Goal: Task Accomplishment & Management: Use online tool/utility

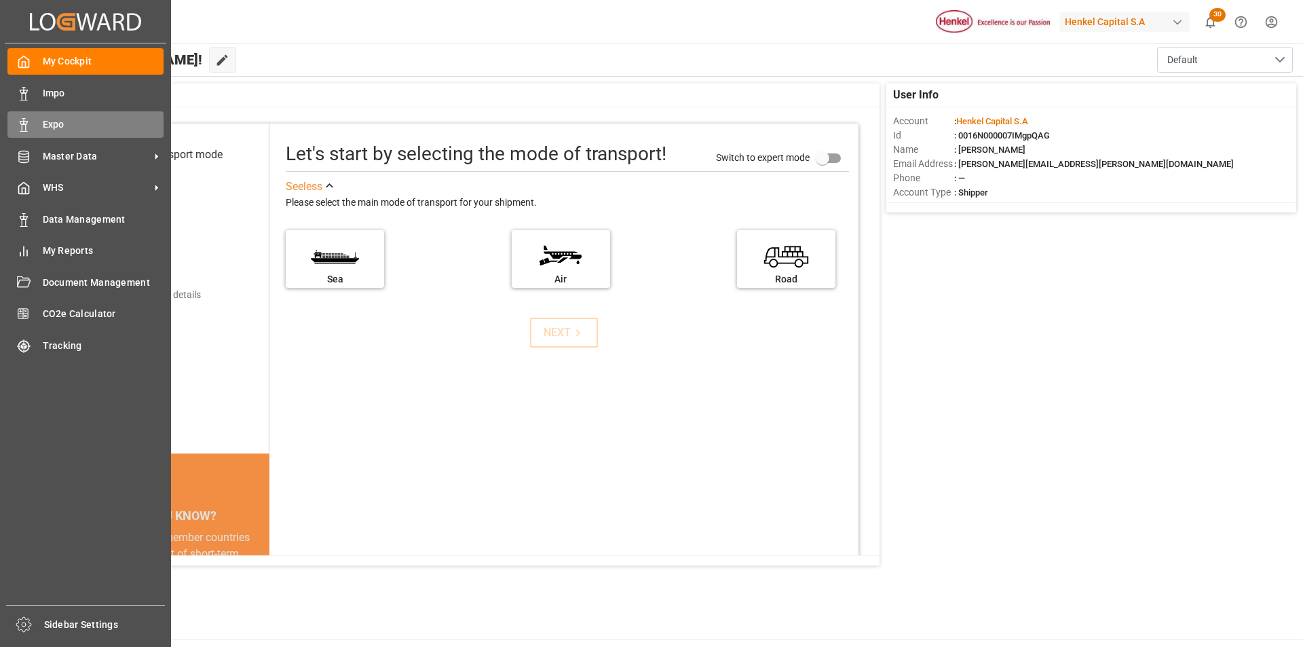
click at [28, 132] on div "Expo Expo" at bounding box center [85, 124] width 156 height 26
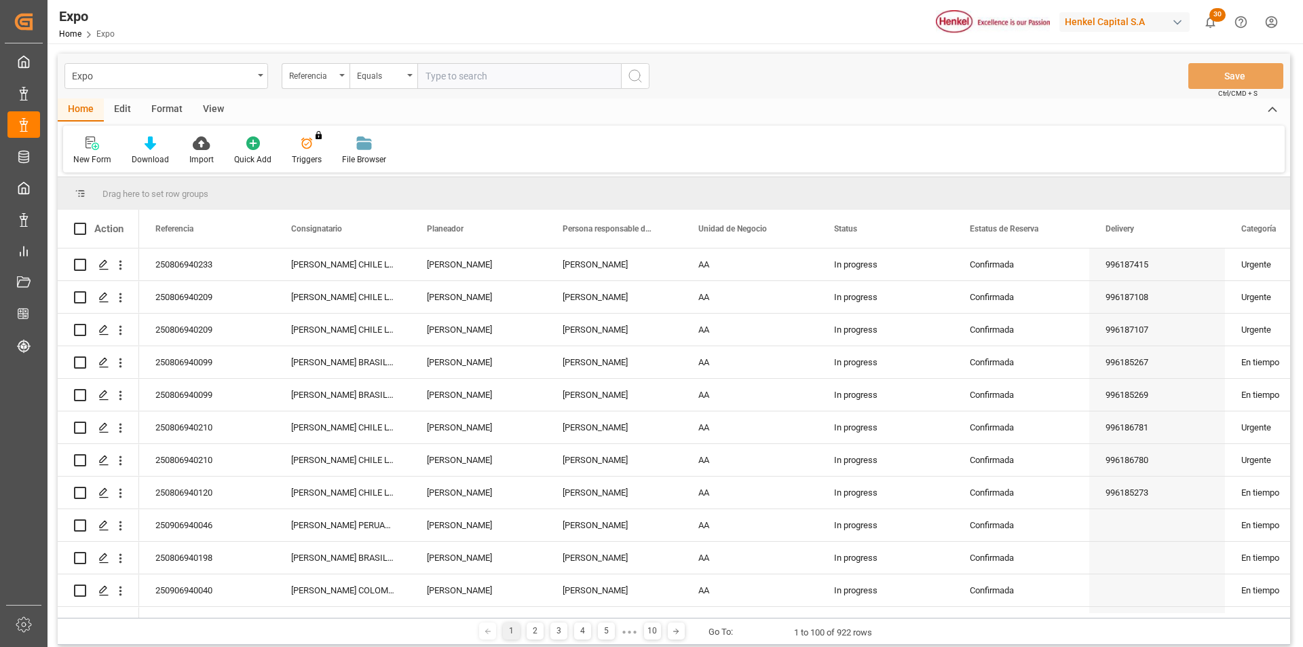
click at [456, 76] on input "text" at bounding box center [519, 76] width 204 height 26
paste input "250806940233"
type input "250806940233"
click at [641, 82] on icon "search button" at bounding box center [635, 76] width 16 height 16
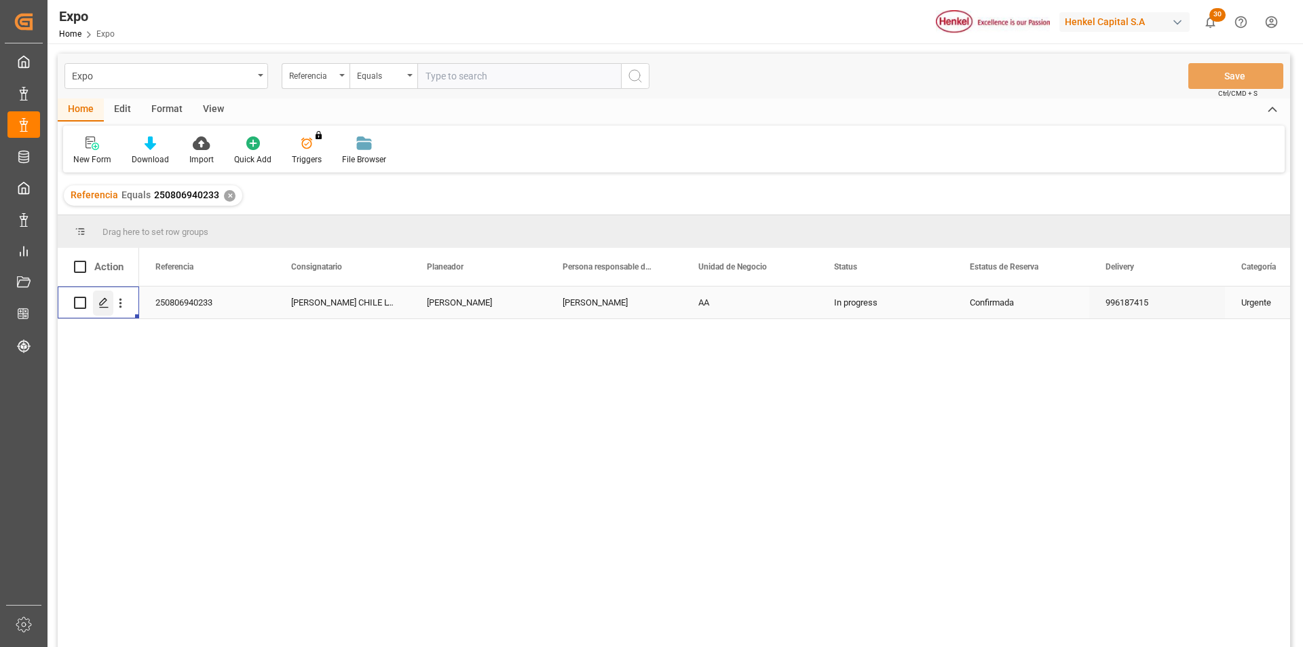
click at [99, 301] on icon "Press SPACE to select this row." at bounding box center [103, 302] width 11 height 11
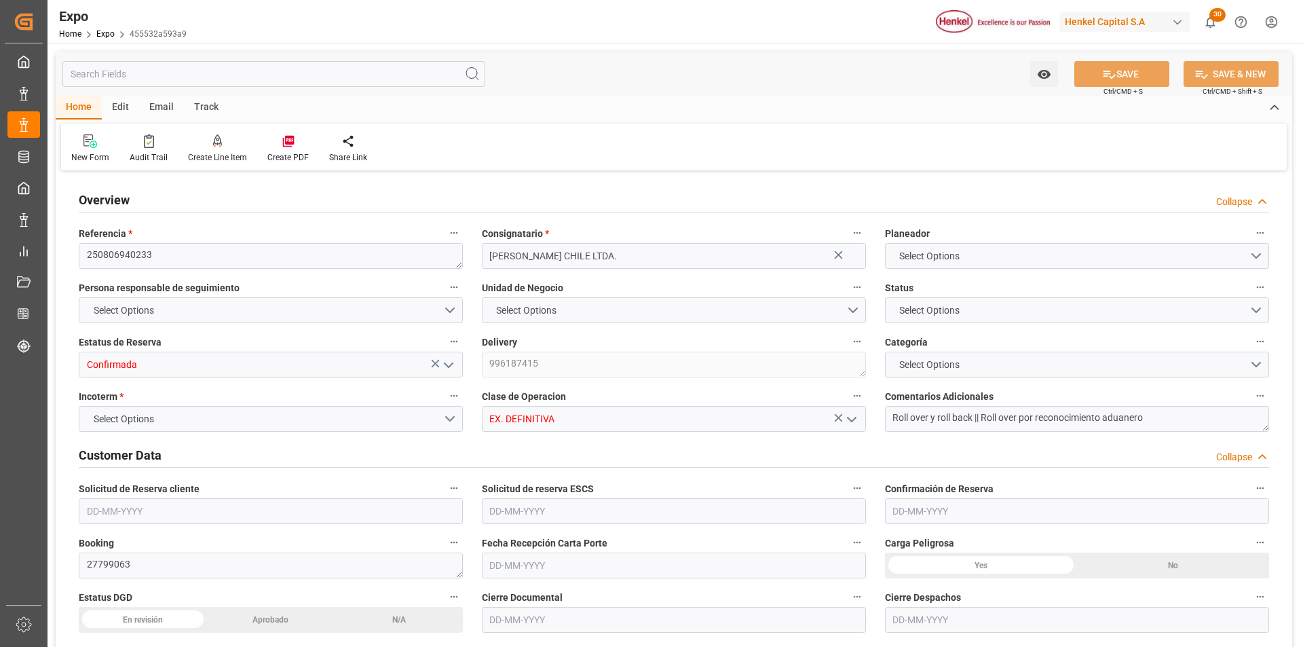
type input "3018.4"
type input "5594.085"
type input "11"
type input "9946714"
type input "9461427"
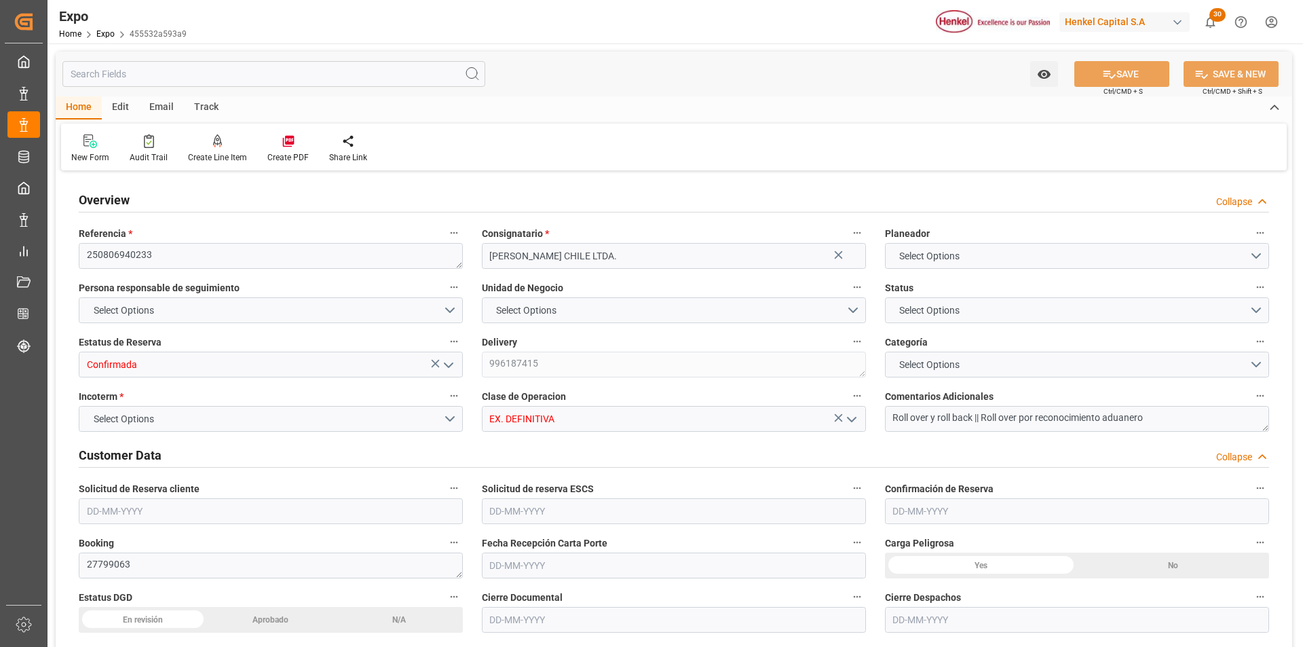
type input "9461427"
type input "MXZLO"
type input "CLSAI"
type input "9946714"
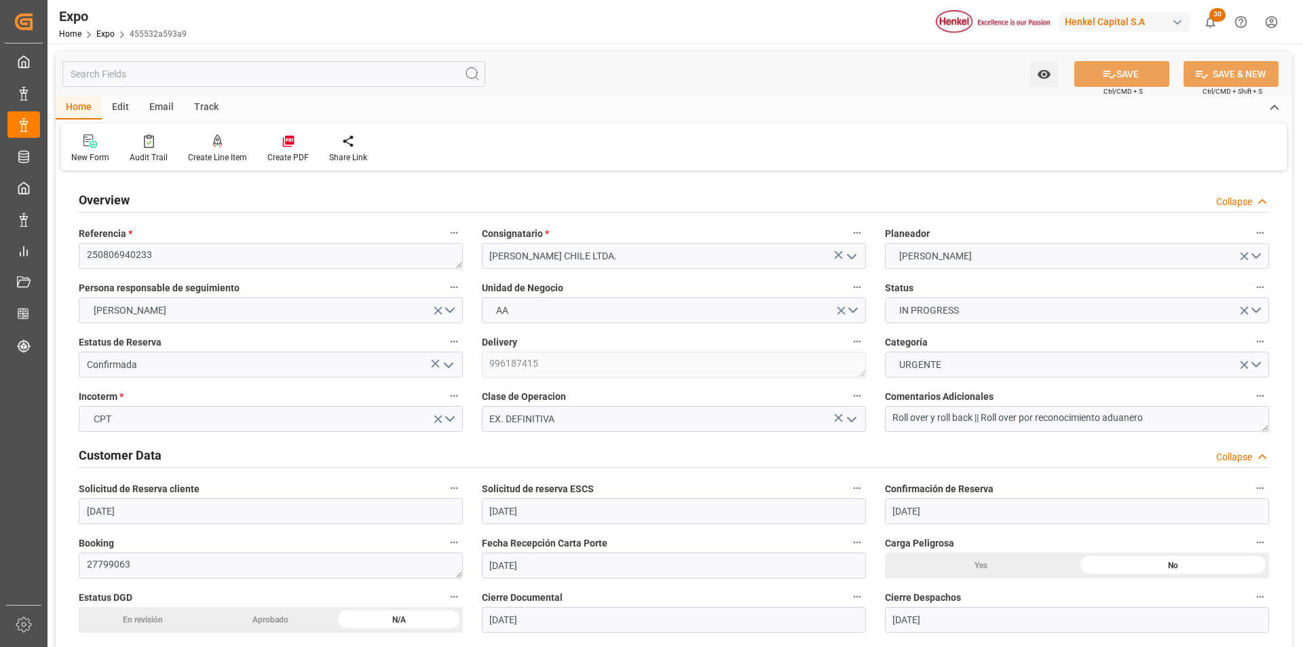
type input "[DATE]"
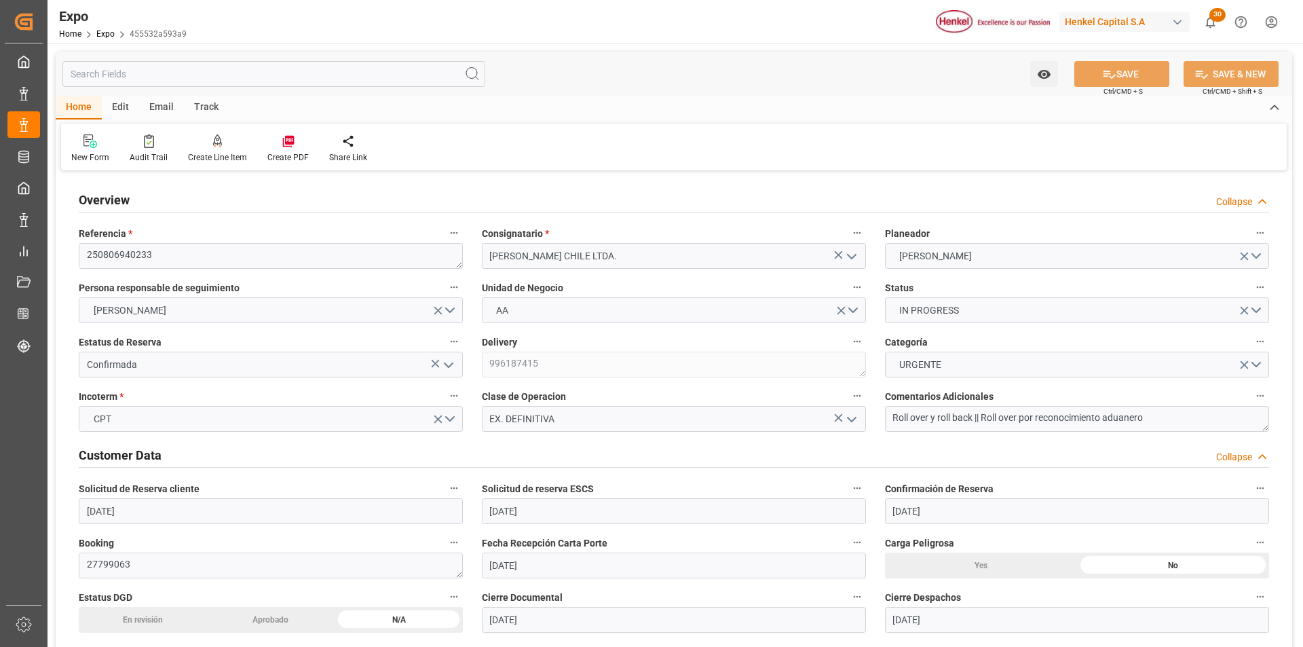
type input "[DATE]"
type input "[DATE] 00:00"
type input "[DATE]"
type input "[DATE] 02:30"
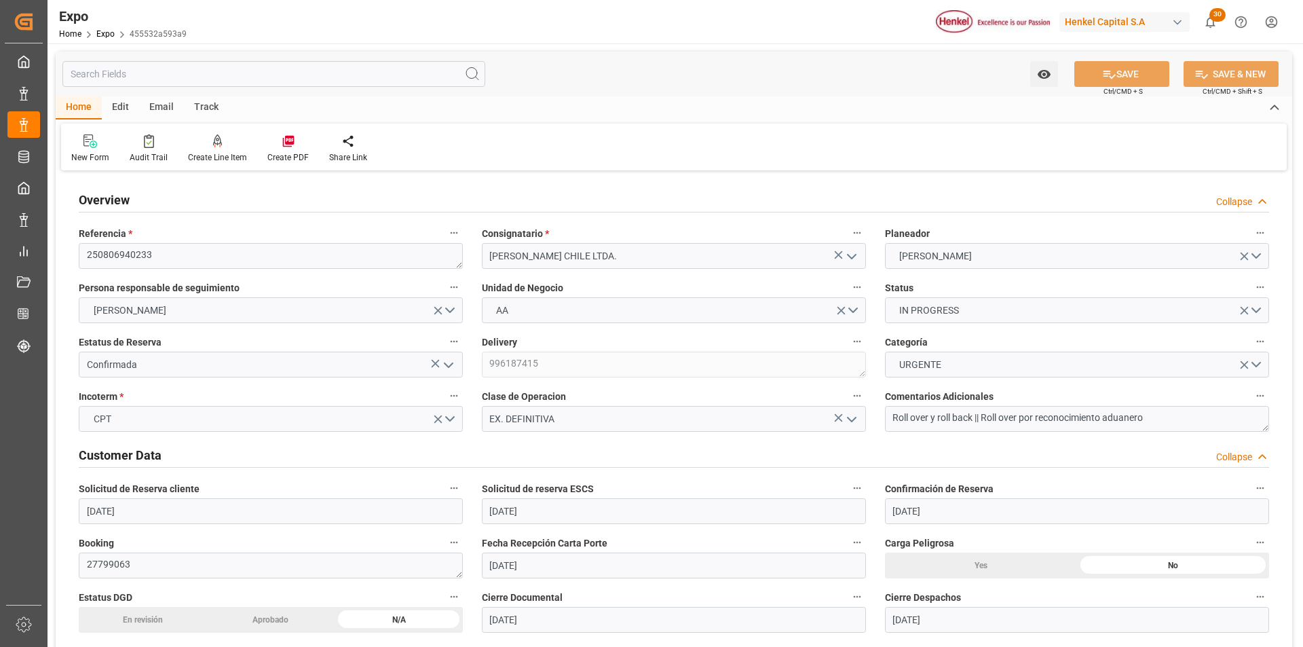
type input "[DATE]"
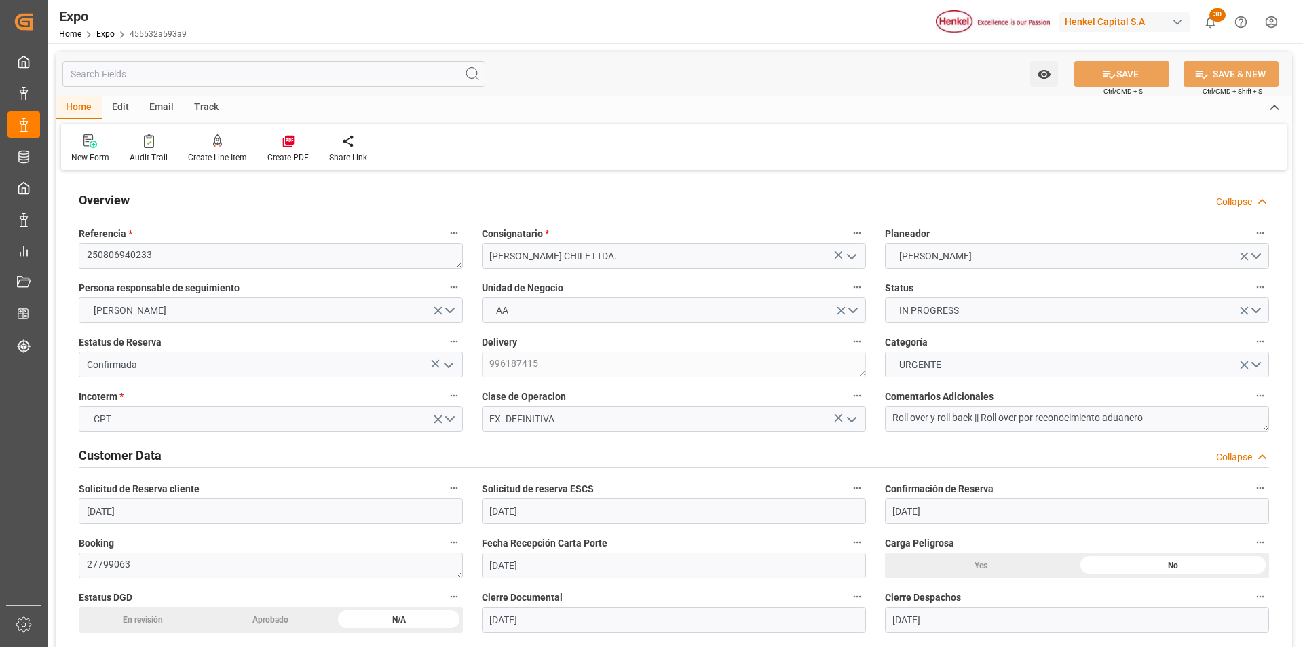
type input "[DATE] 02:00"
type input "[DATE] 00:00"
type input "[DATE] 09:00"
type input "[DATE] 00:00"
type input "[DATE] 17:10"
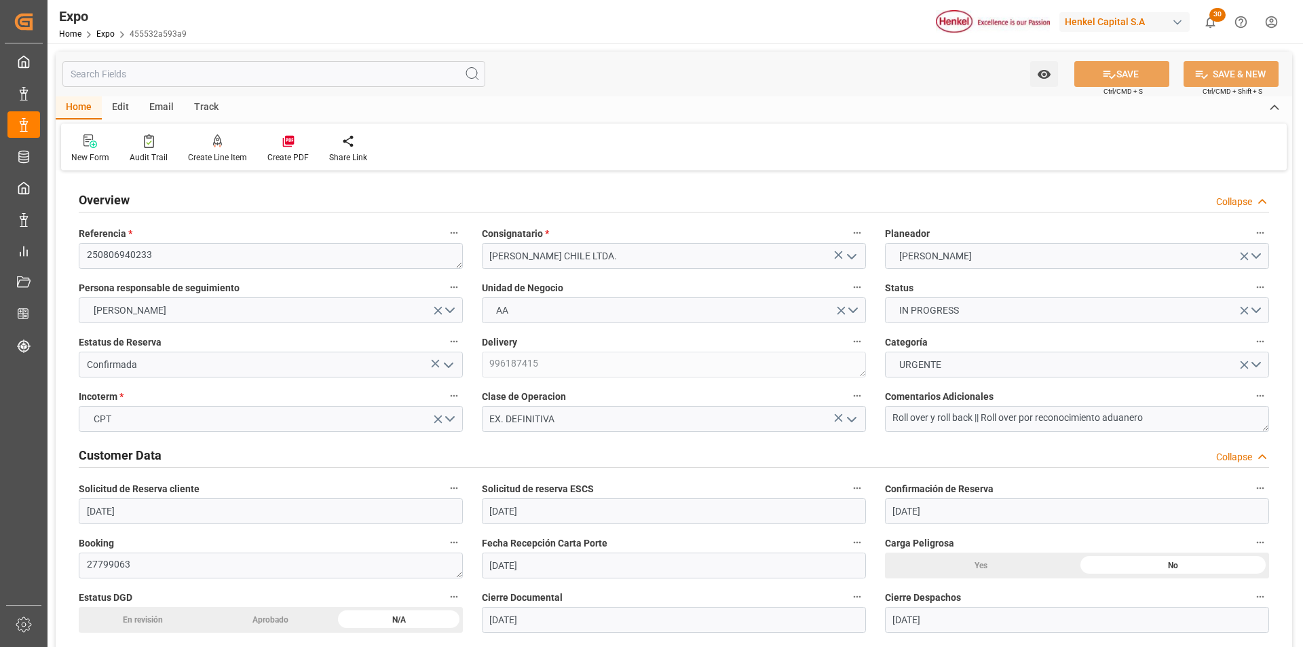
type input "[DATE] 11:52"
type input "[DATE] 02:00"
type input "[DATE] 09:00"
type input "[DATE] 05:18"
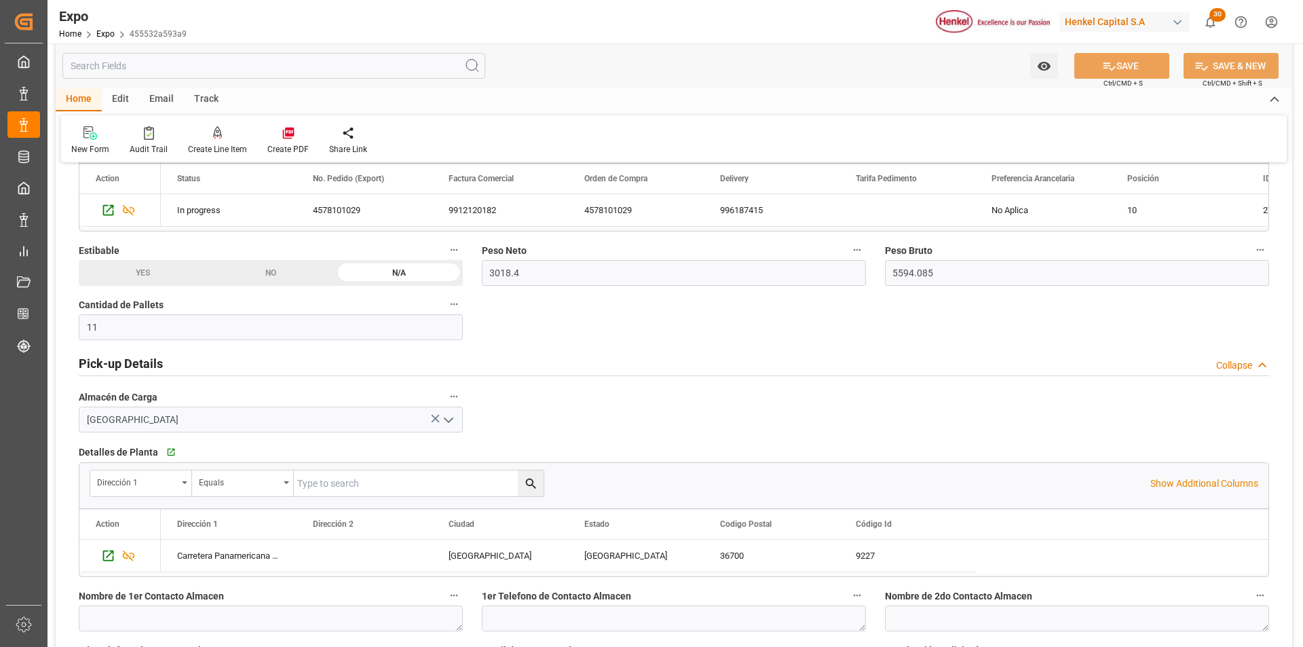
scroll to position [543, 0]
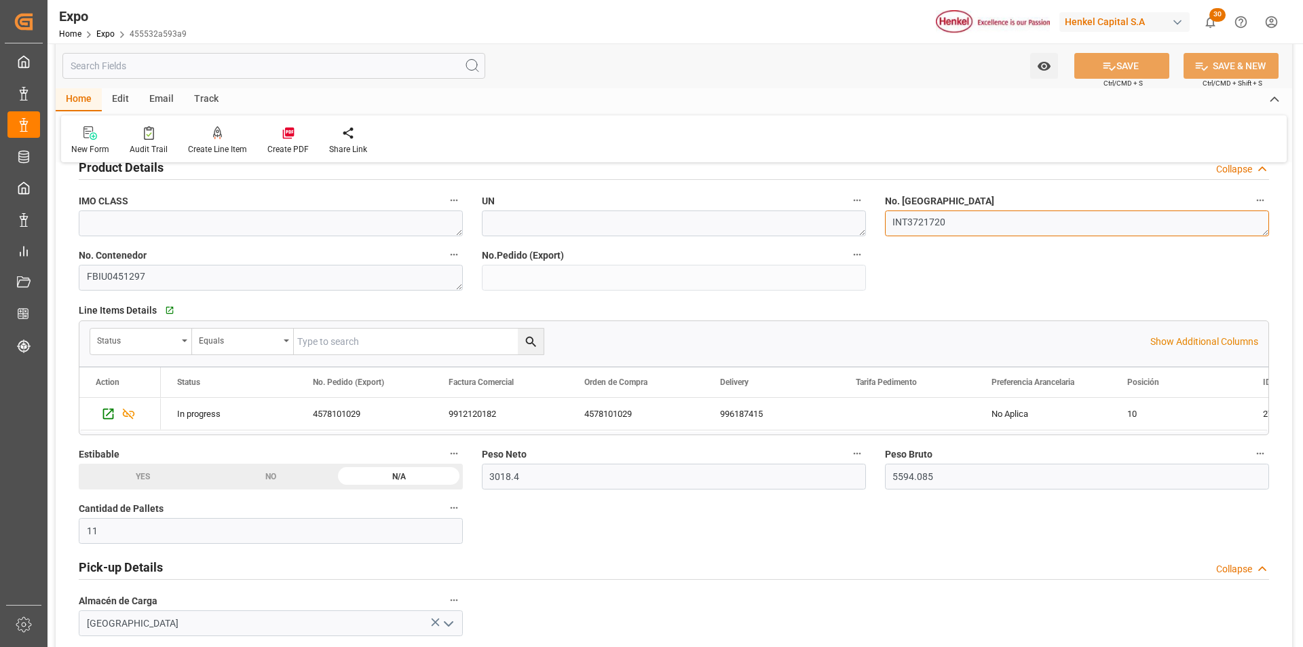
drag, startPoint x: 956, startPoint y: 226, endPoint x: 842, endPoint y: 226, distance: 114.0
type textarea "INT3721720"
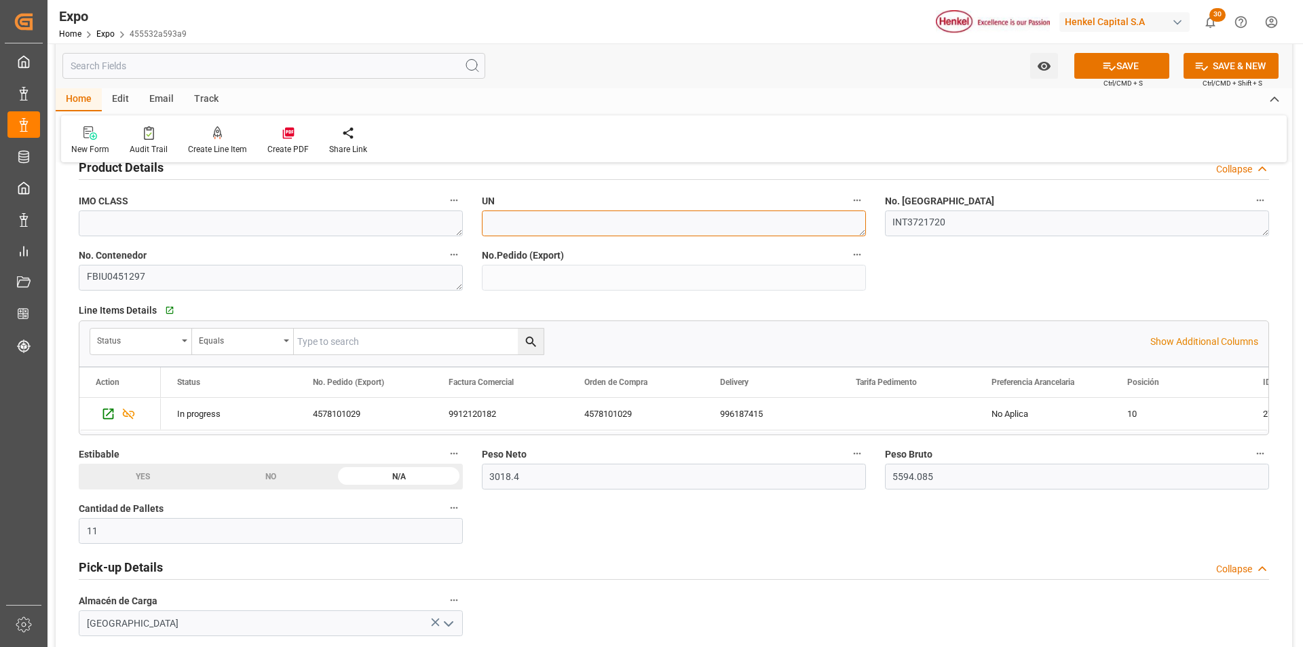
click at [518, 228] on textarea at bounding box center [674, 223] width 384 height 26
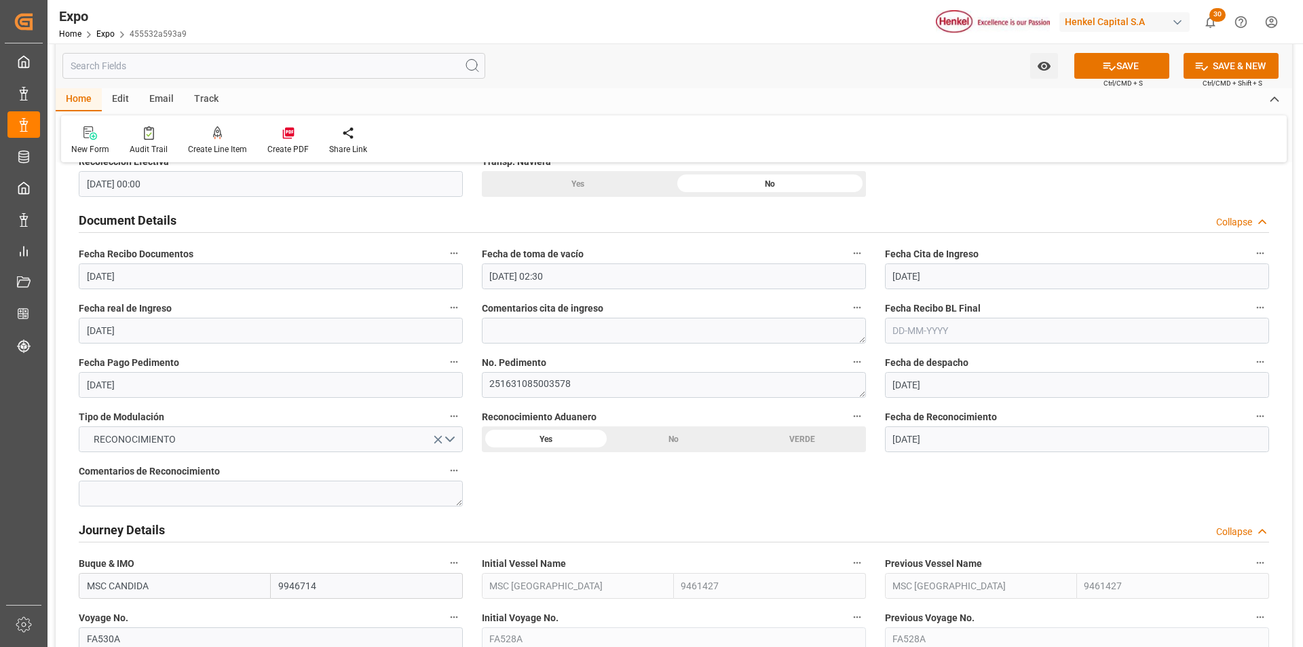
scroll to position [1357, 0]
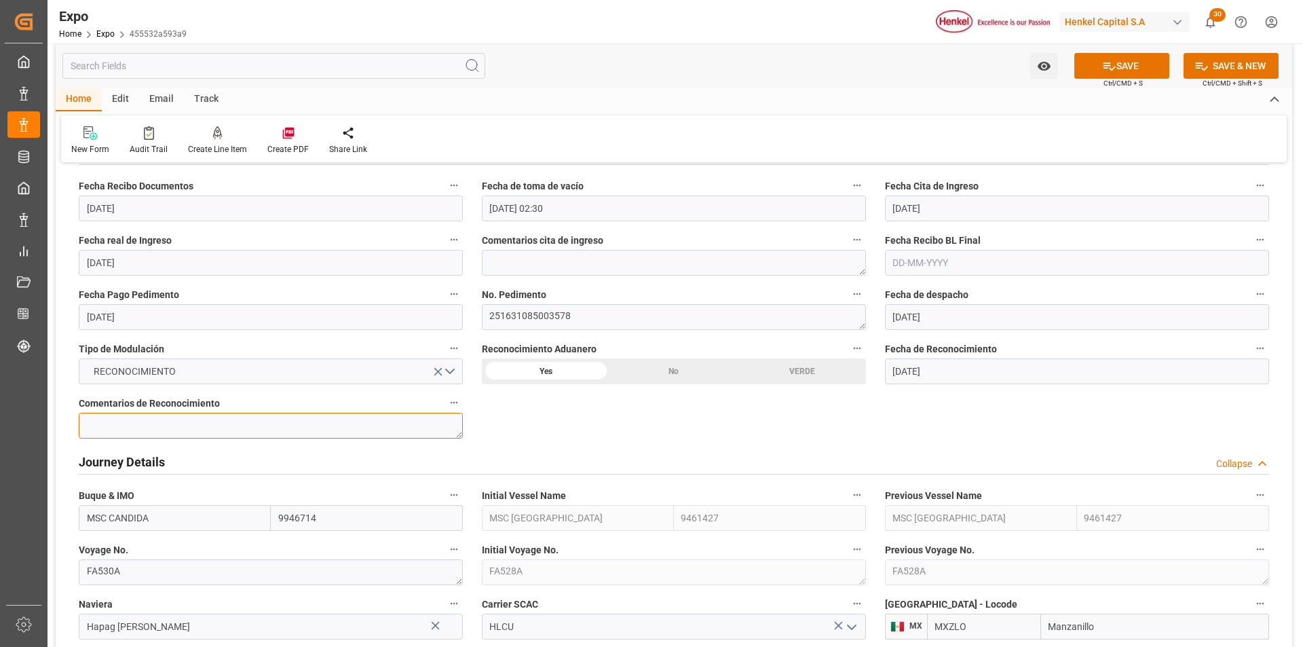
click at [392, 427] on textarea at bounding box center [271, 426] width 384 height 26
paste textarea "CEM233547868"
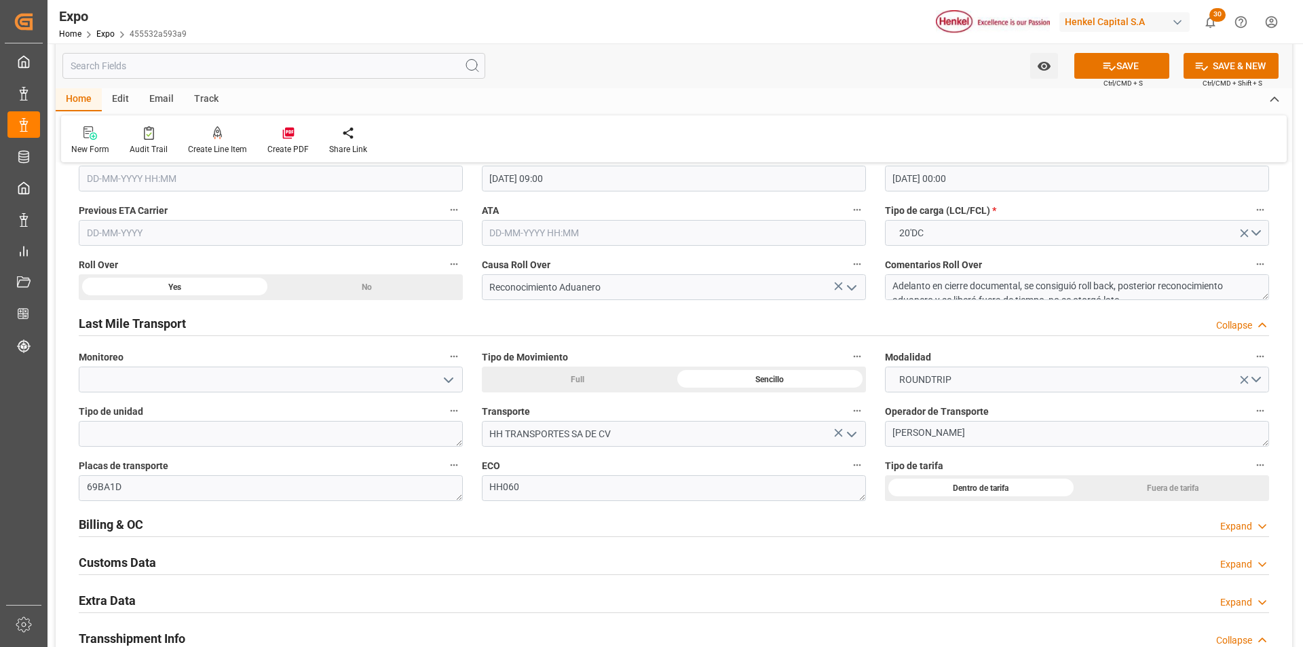
scroll to position [2104, 0]
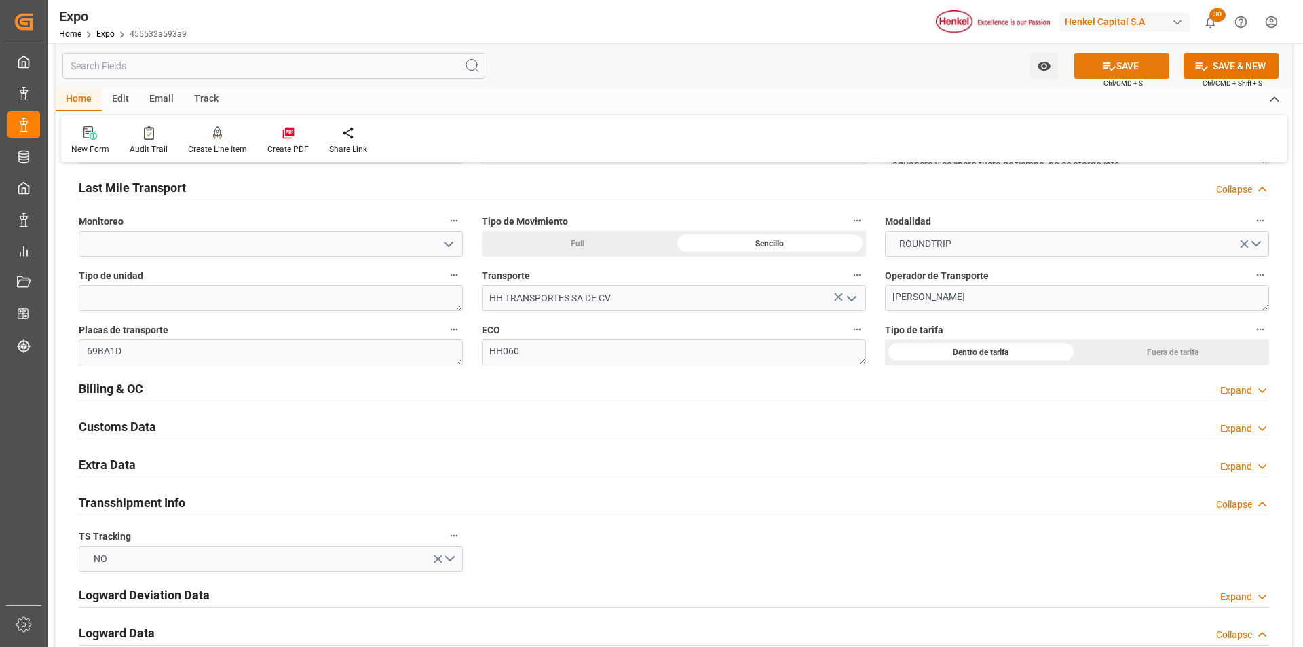
type textarea "SELLO ACTUALIZADO: CEM233547868"
click at [1110, 65] on icon at bounding box center [1109, 66] width 14 height 14
click at [1253, 466] on div "Expand" at bounding box center [1244, 466] width 49 height 14
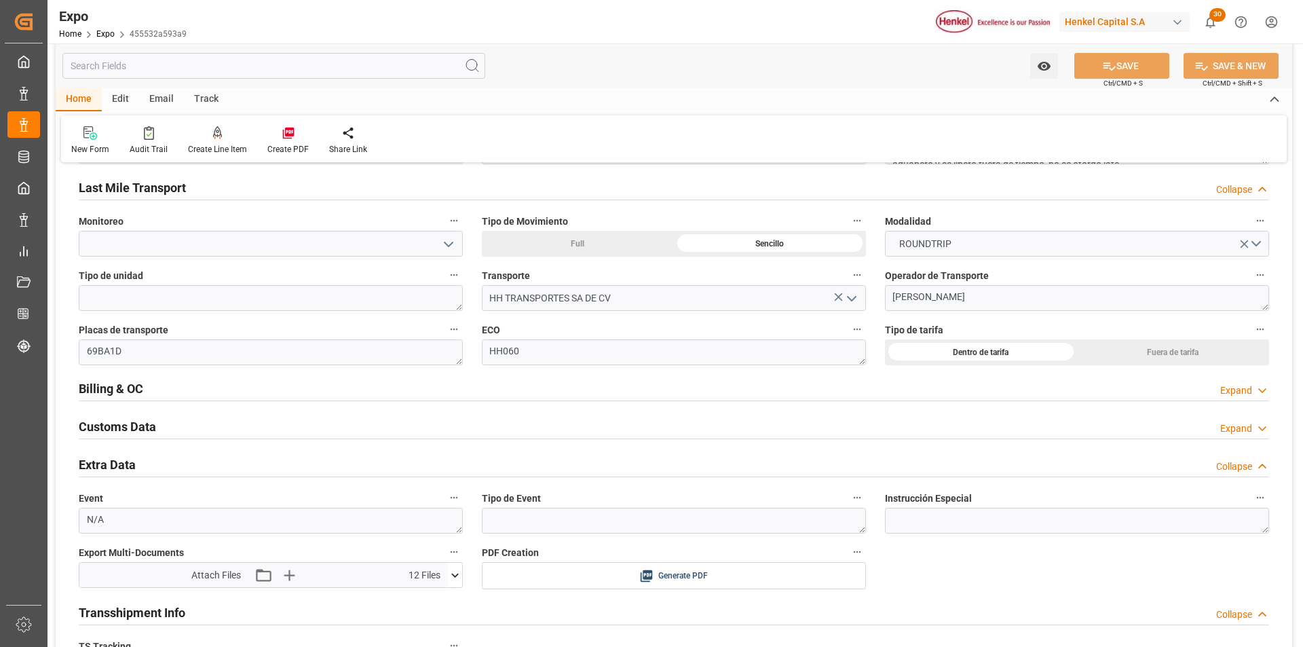
scroll to position [2307, 0]
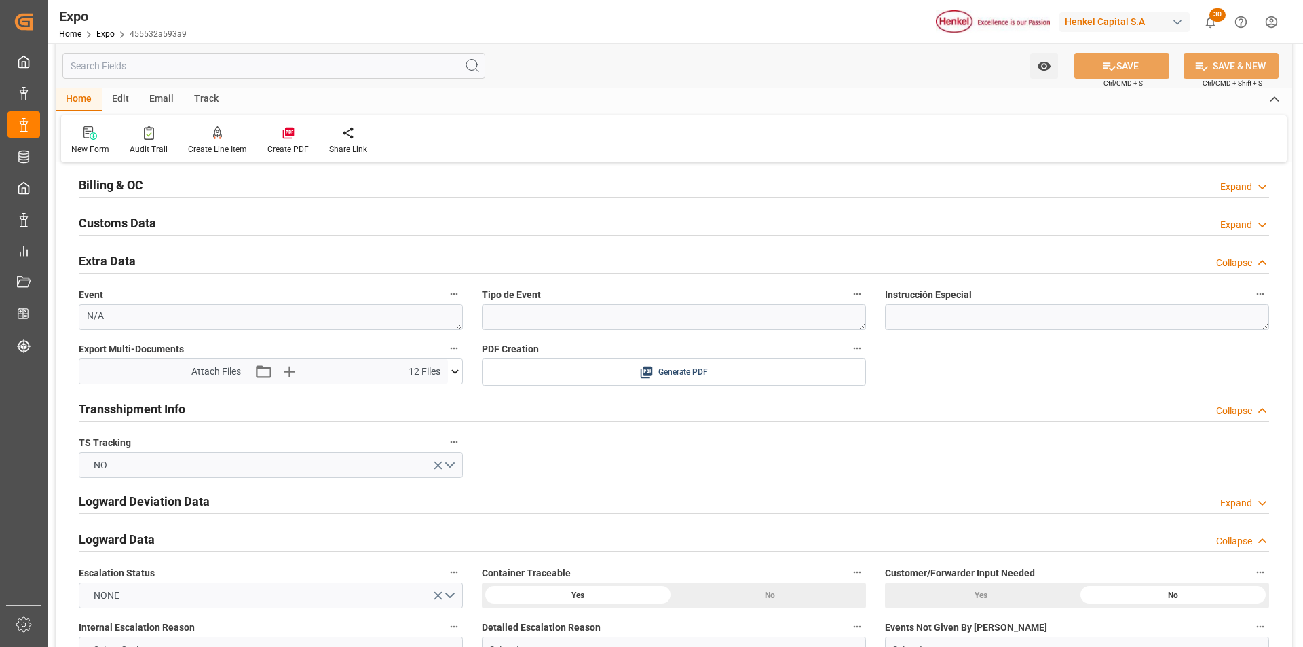
click at [451, 375] on icon at bounding box center [455, 371] width 14 height 14
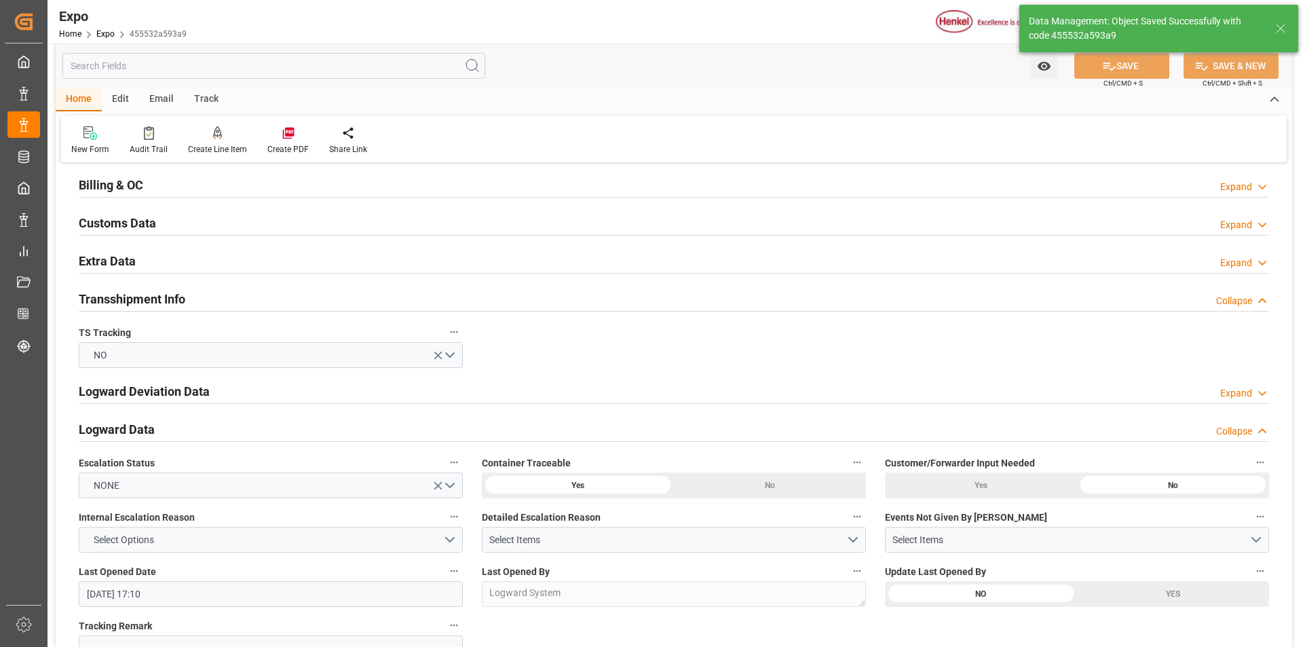
type textarea "[PERSON_NAME]"
type input "[DATE] 18:02"
click at [1234, 259] on div "Expand" at bounding box center [1236, 263] width 32 height 14
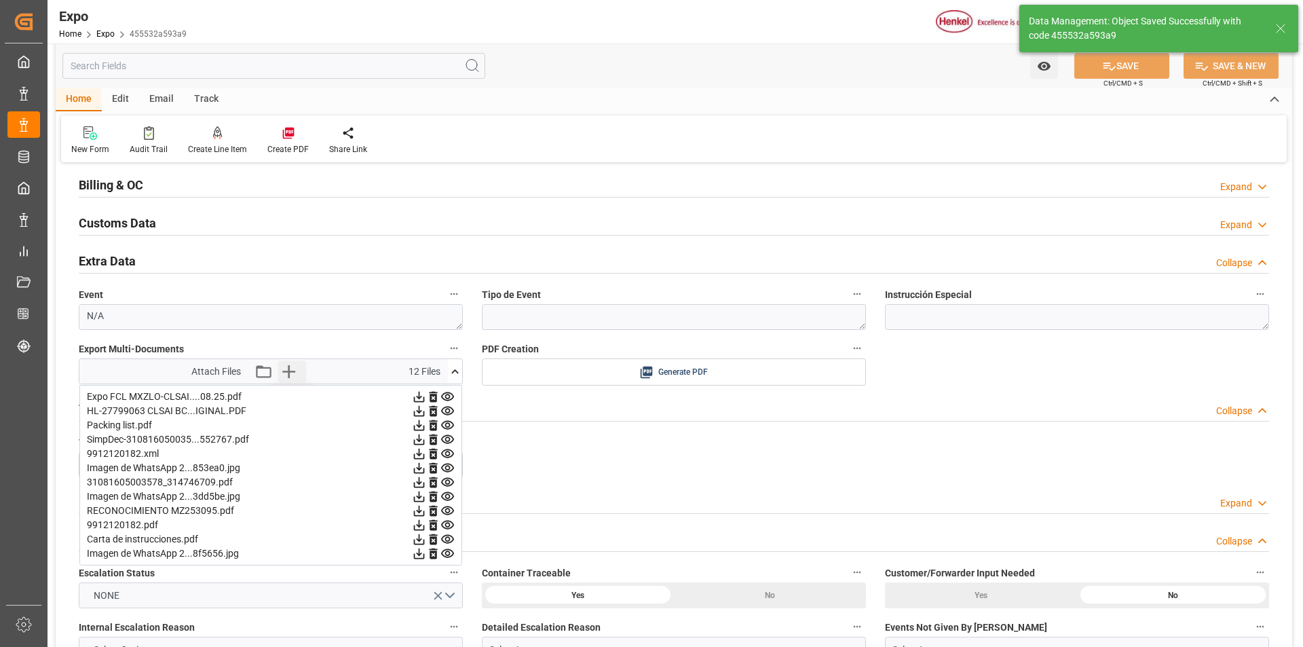
click at [294, 371] on icon "button" at bounding box center [288, 371] width 13 height 13
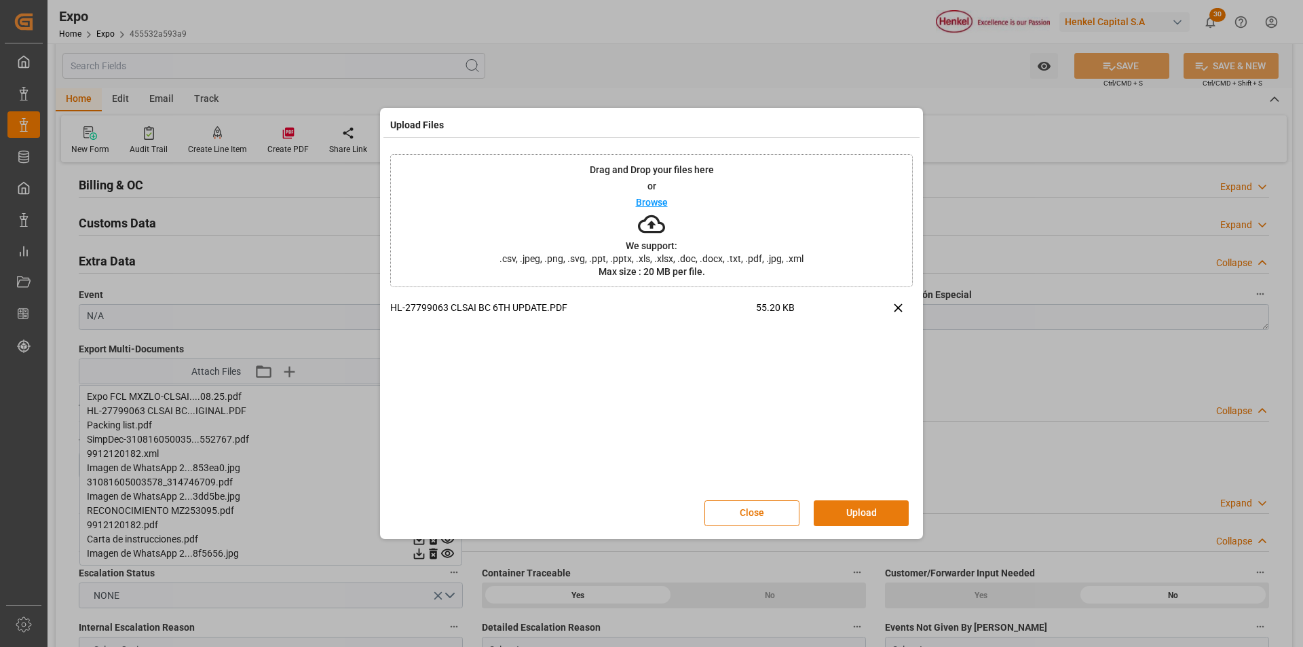
click at [868, 512] on button "Upload" at bounding box center [861, 513] width 95 height 26
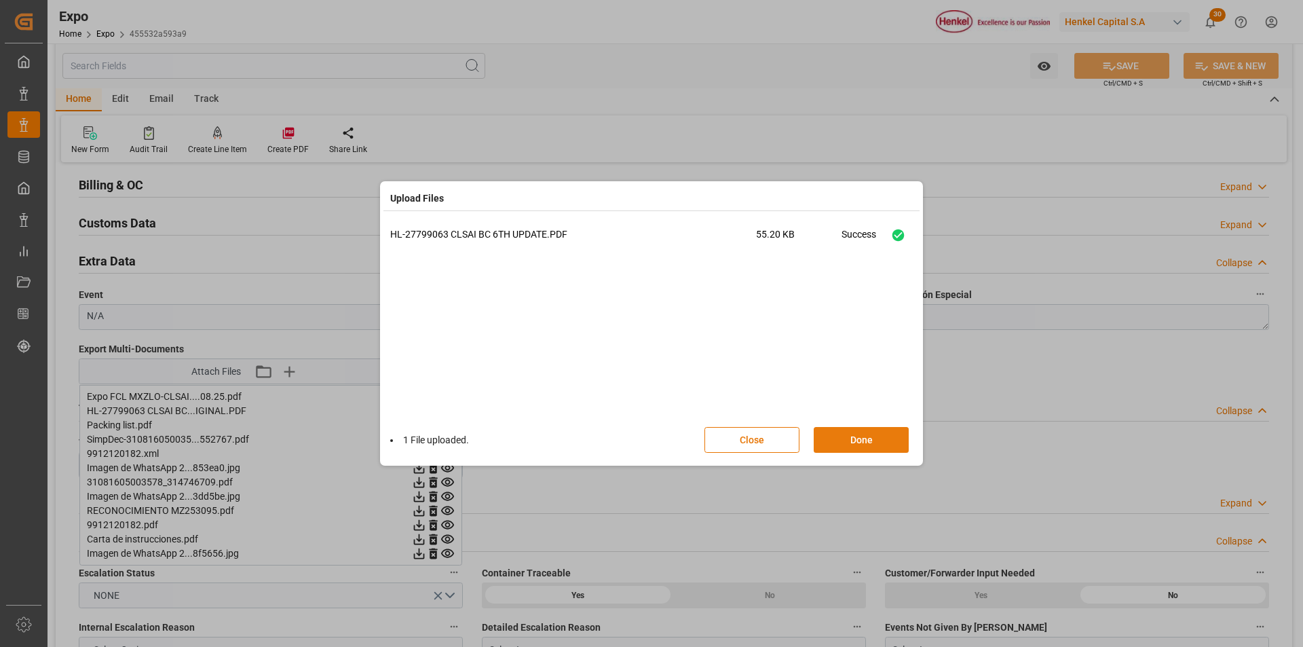
click at [881, 451] on button "Done" at bounding box center [861, 440] width 95 height 26
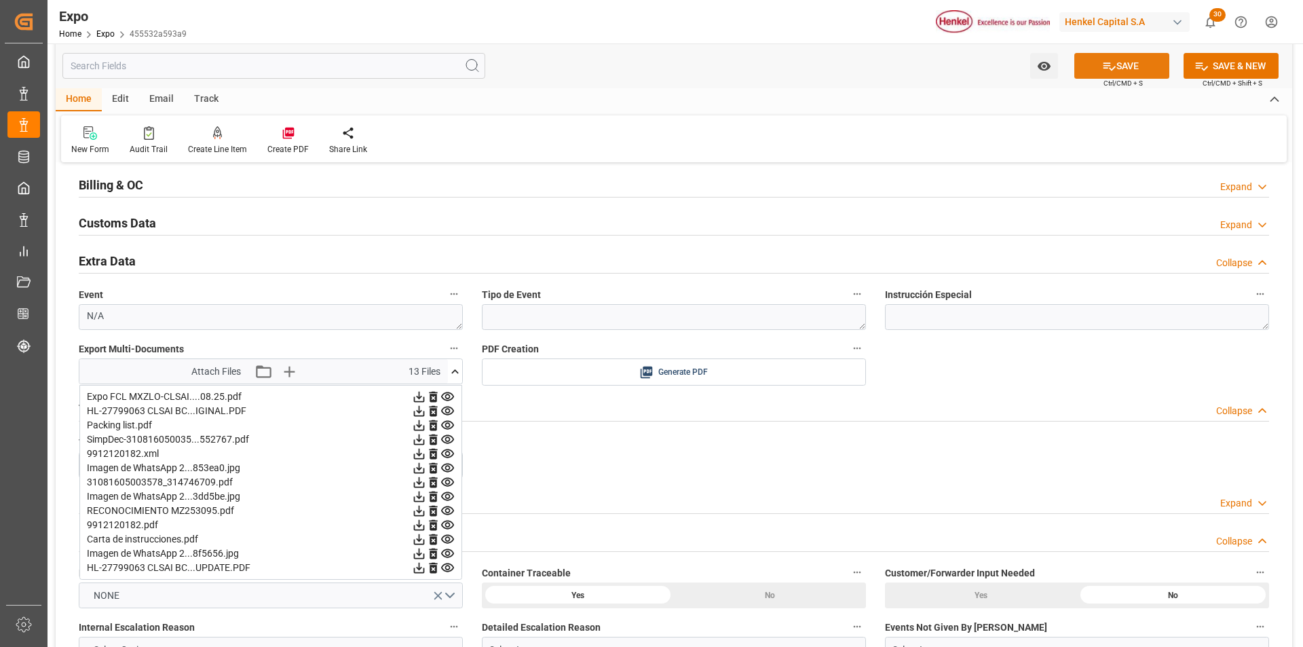
click at [1111, 72] on icon at bounding box center [1109, 66] width 14 height 14
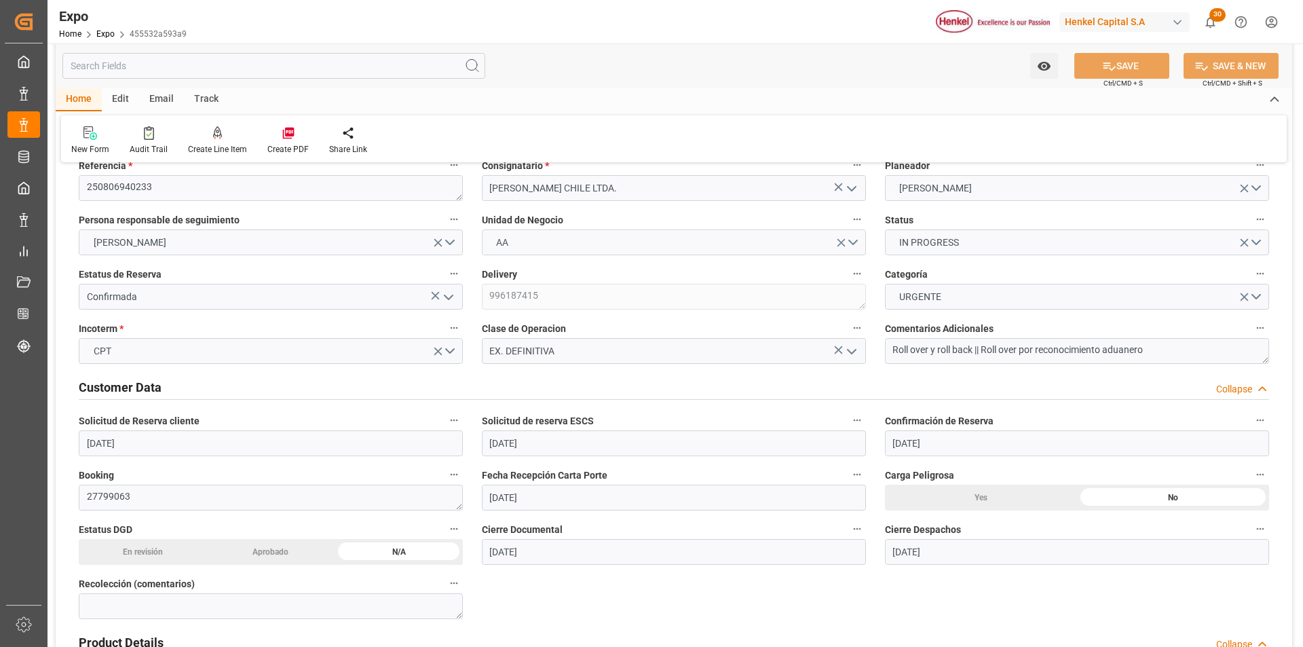
scroll to position [0, 0]
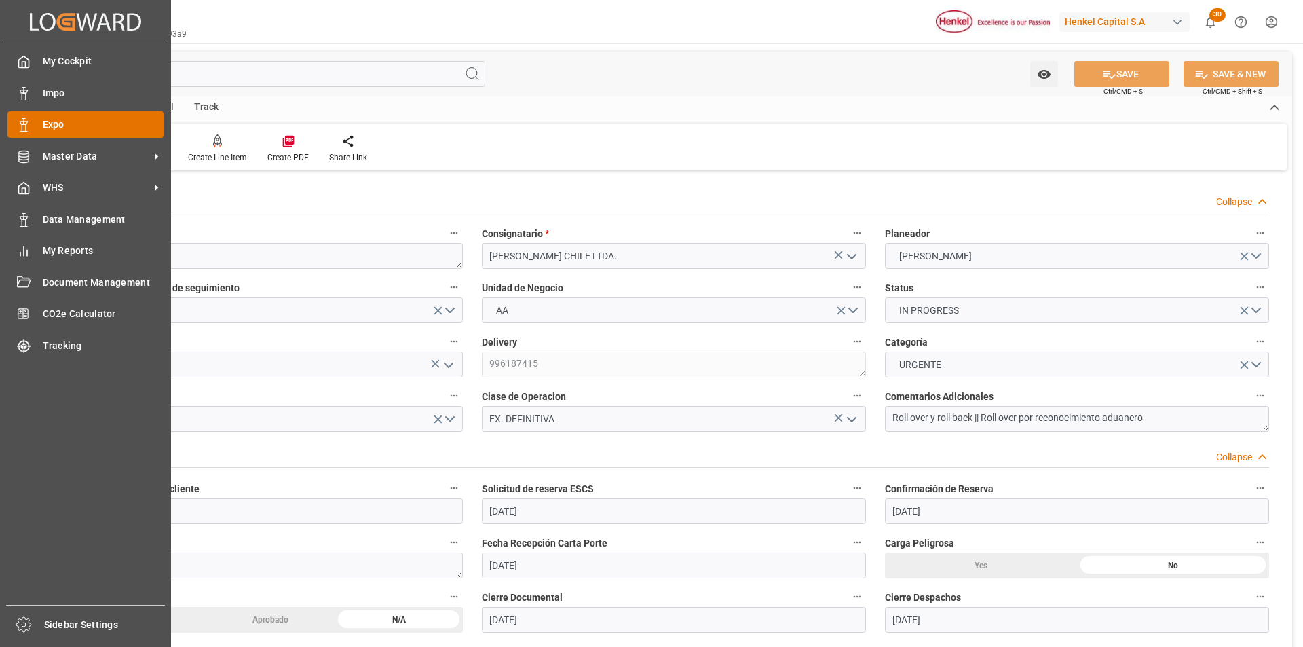
click at [13, 124] on div at bounding box center [18, 124] width 23 height 14
